Goal: Information Seeking & Learning: Learn about a topic

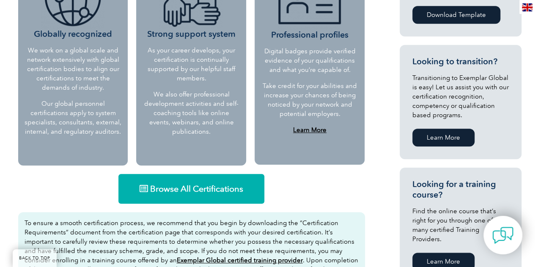
scroll to position [508, 0]
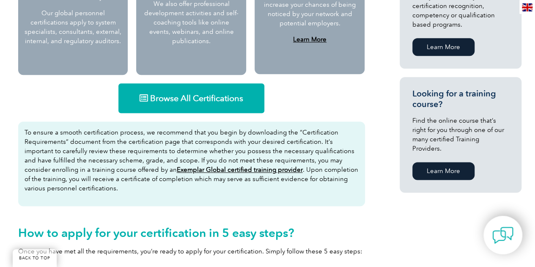
click at [206, 102] on span "Browse All Certifications" at bounding box center [196, 98] width 93 height 8
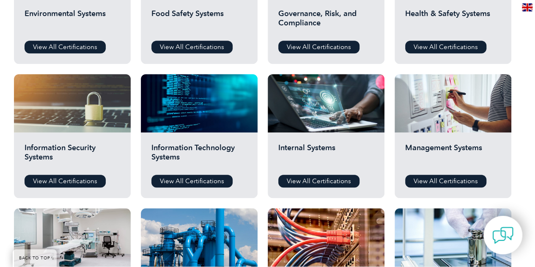
scroll to position [338, 0]
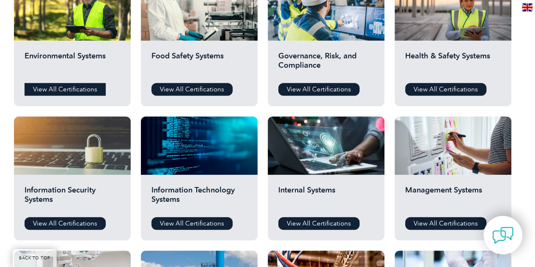
click at [51, 85] on link "View All Certifications" at bounding box center [65, 89] width 81 height 13
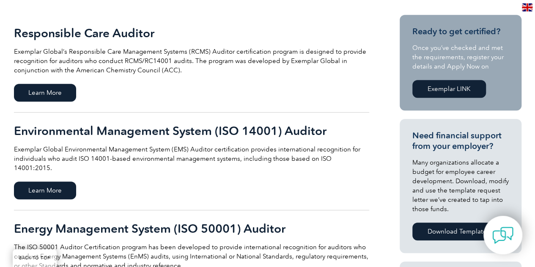
scroll to position [212, 0]
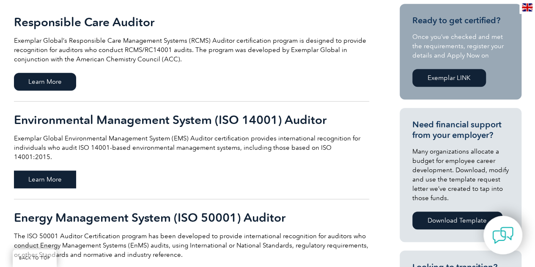
click at [52, 170] on span "Learn More" at bounding box center [45, 179] width 62 height 18
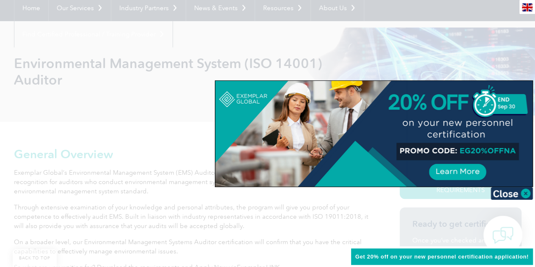
scroll to position [212, 0]
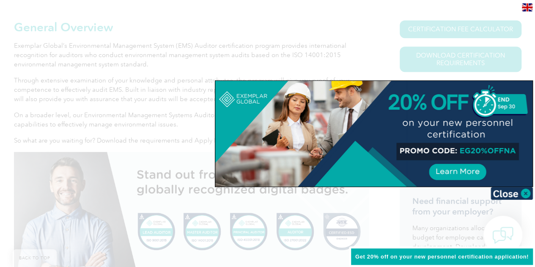
click at [153, 86] on div at bounding box center [267, 133] width 535 height 267
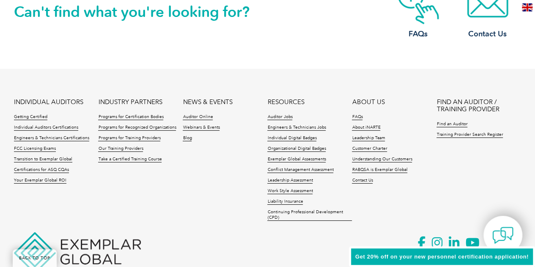
scroll to position [1269, 0]
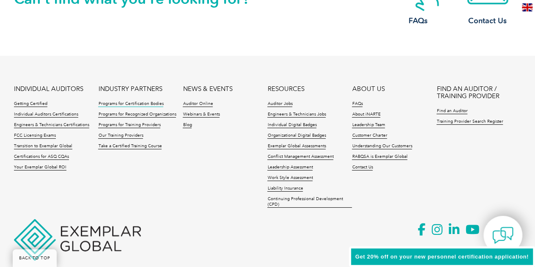
click at [124, 103] on link "Programs for Certification Bodies" at bounding box center [130, 104] width 65 height 6
